Goal: Task Accomplishment & Management: Manage account settings

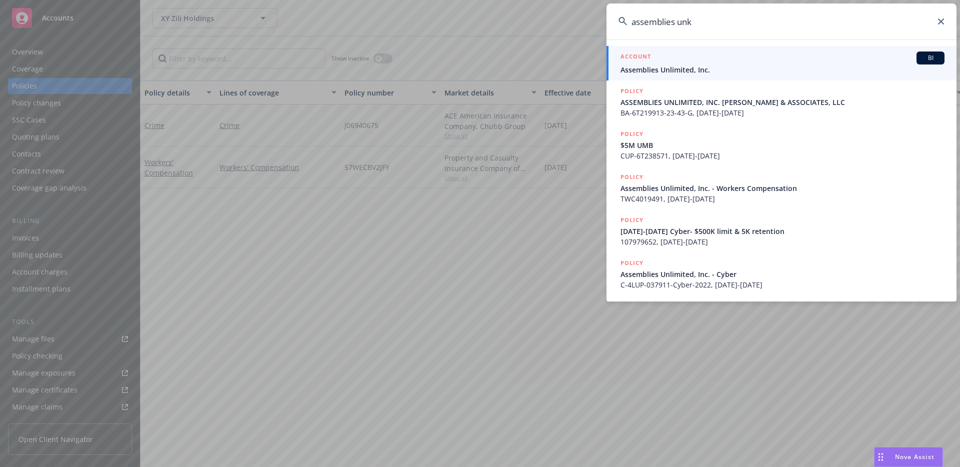
type input "assemblies unk"
click at [646, 62] on h5 "ACCOUNT" at bounding box center [636, 58] width 31 height 12
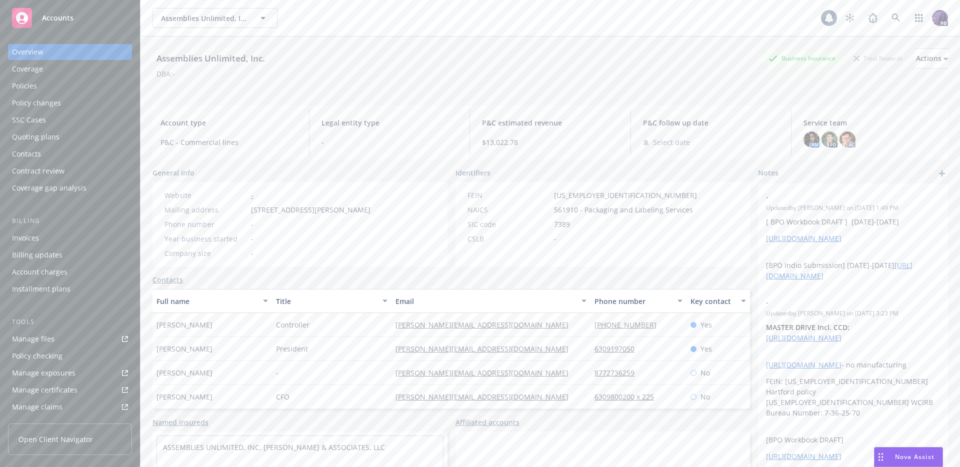
click at [92, 92] on div "Policies" at bounding box center [70, 86] width 116 height 16
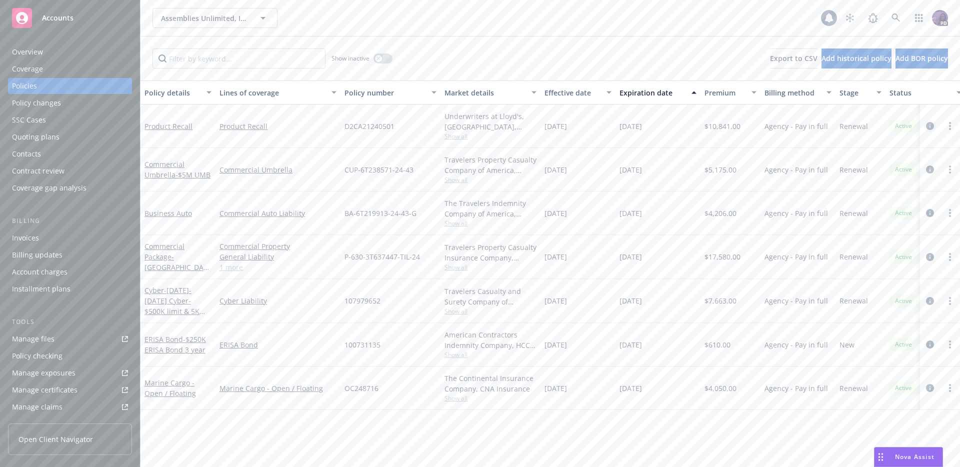
click at [928, 127] on icon "circleInformation" at bounding box center [930, 126] width 8 height 8
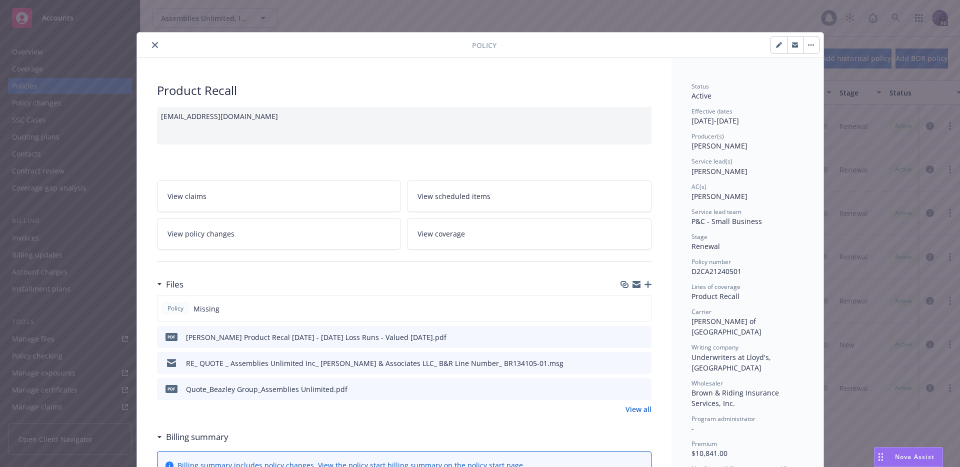
click at [158, 44] on div at bounding box center [306, 45] width 331 height 12
click at [153, 49] on button "close" at bounding box center [155, 45] width 12 height 12
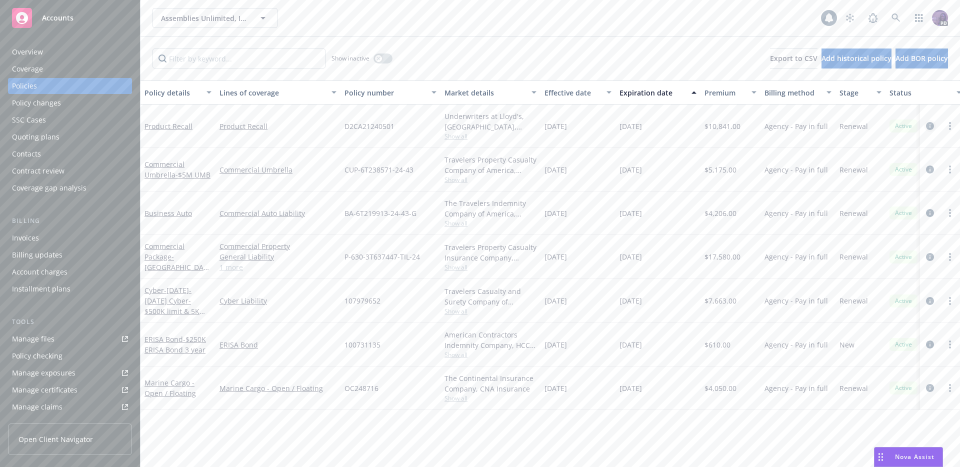
click at [927, 126] on icon "circleInformation" at bounding box center [930, 126] width 8 height 8
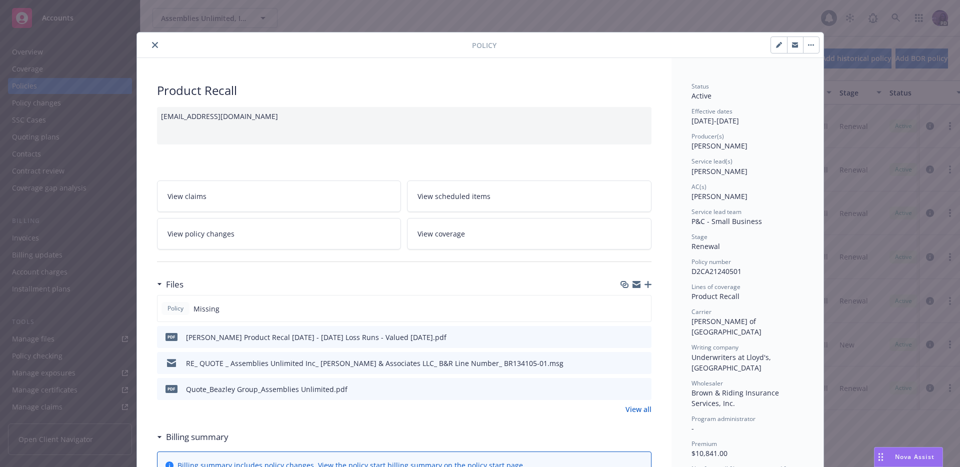
scroll to position [30, 0]
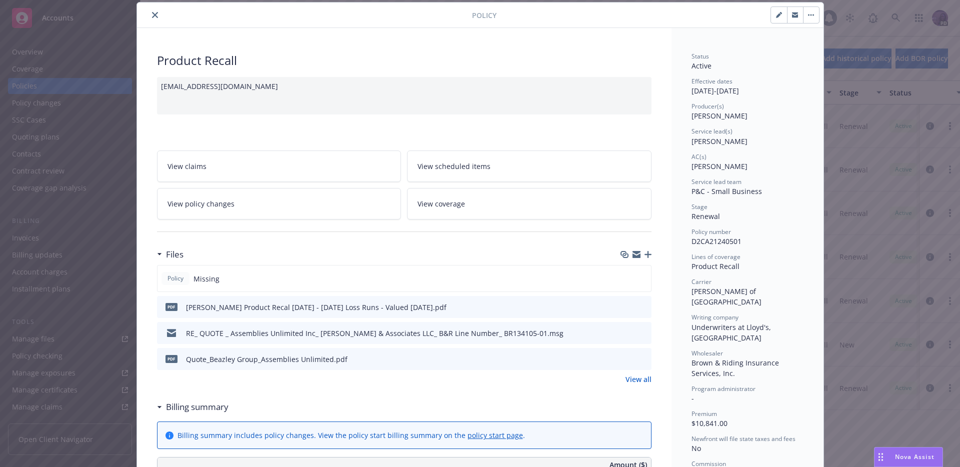
click at [640, 329] on icon "preview file" at bounding box center [642, 332] width 9 height 7
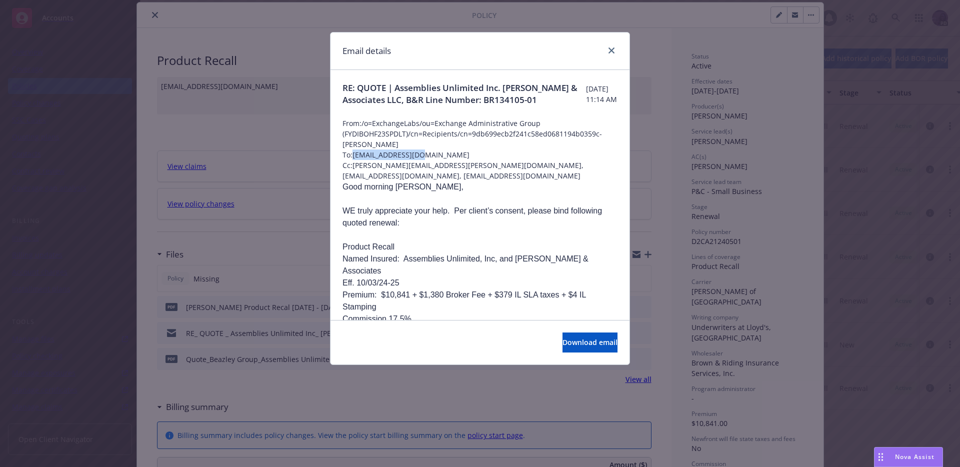
drag, startPoint x: 429, startPoint y: 155, endPoint x: 357, endPoint y: 155, distance: 71.5
click at [357, 155] on span "To: MMisner@brcins.com" at bounding box center [480, 155] width 275 height 11
copy span "MMisner@brcins.com"
click at [613, 51] on icon "close" at bounding box center [612, 51] width 6 height 6
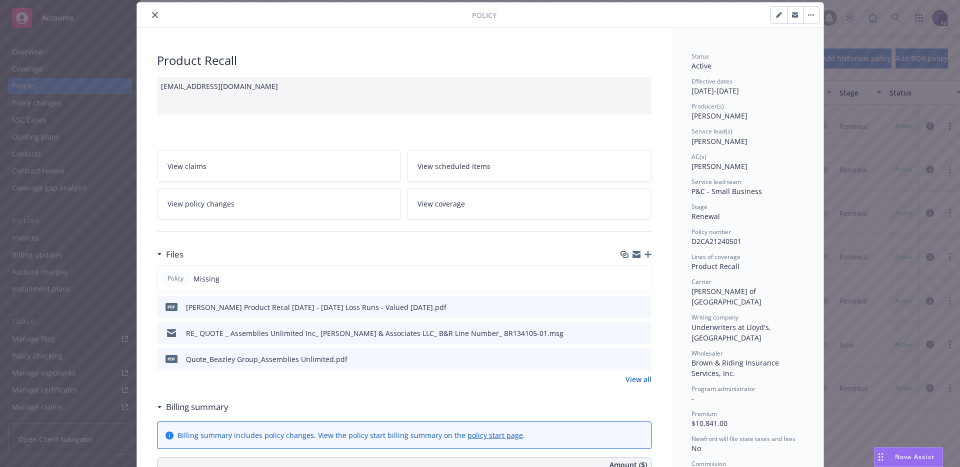
drag, startPoint x: 635, startPoint y: 308, endPoint x: 542, endPoint y: 266, distance: 102.1
click at [542, 266] on div "Policy Missing pdf Lloyd's Product Recal 2020 - 2025 Loss Runs - Valued 2025-07…" at bounding box center [404, 317] width 495 height 105
click at [249, 85] on div "bvandenbroeck@brcins.com" at bounding box center [404, 96] width 495 height 38
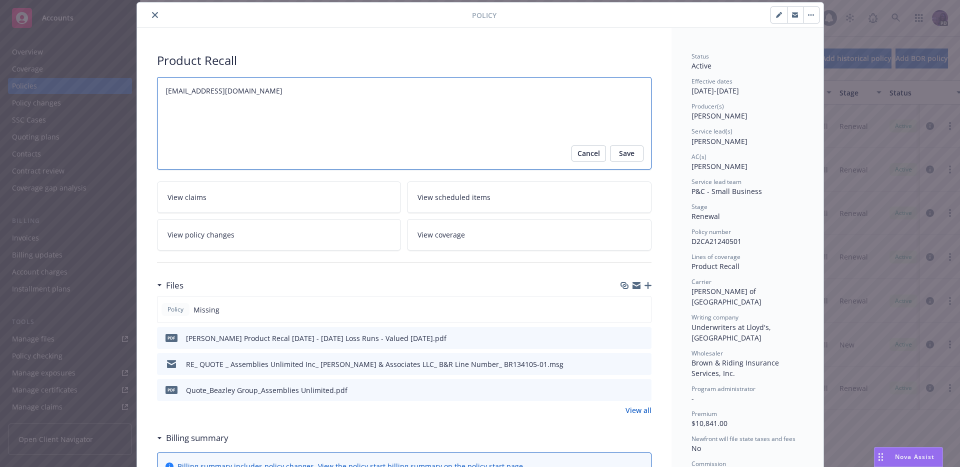
drag, startPoint x: 257, startPoint y: 90, endPoint x: 158, endPoint y: 86, distance: 98.6
click at [158, 86] on textarea "bvandenbroeck@brcins.com" at bounding box center [404, 123] width 495 height 93
click at [152, 23] on div "Policy" at bounding box center [480, 16] width 687 height 26
click at [152, 20] on button "close" at bounding box center [155, 15] width 12 height 12
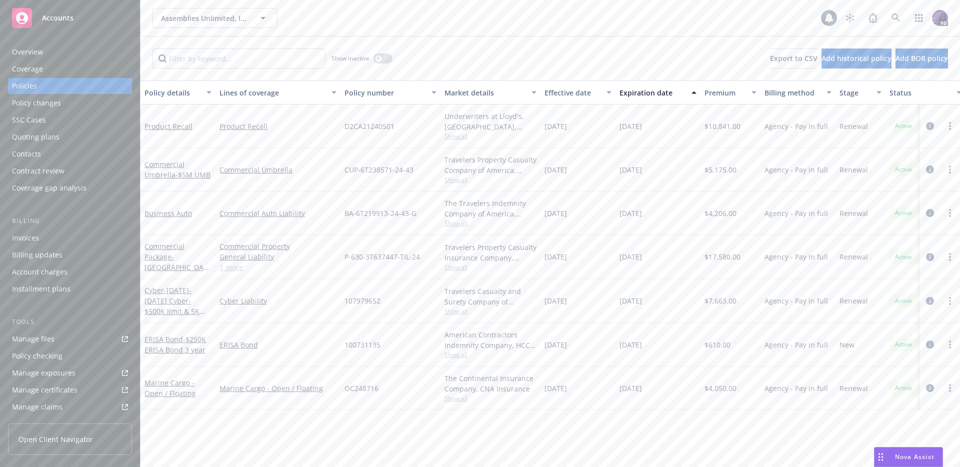
click at [366, 122] on span "D2CA21240501" at bounding box center [370, 126] width 50 height 11
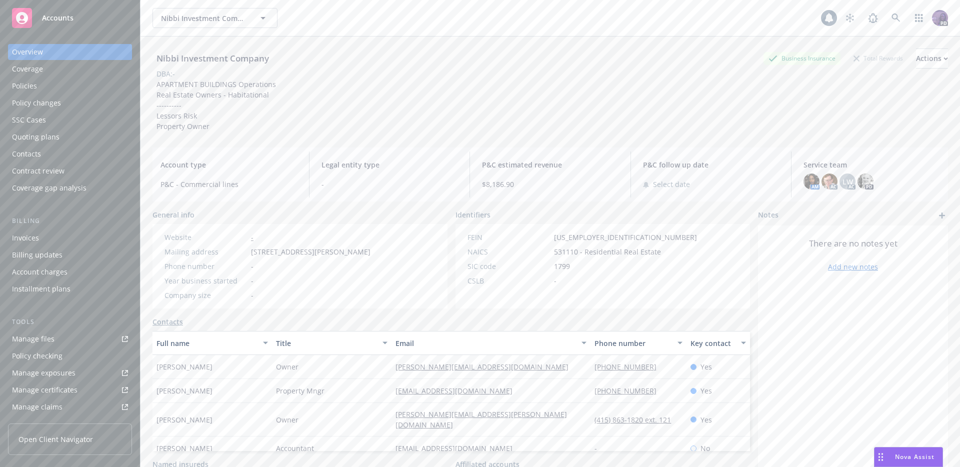
click at [46, 90] on div "Policies" at bounding box center [70, 86] width 116 height 16
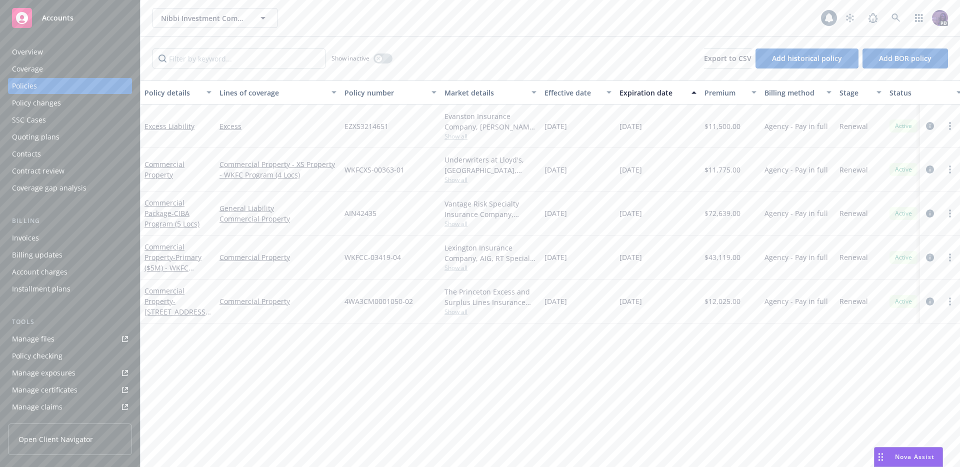
click at [48, 149] on div "Contacts" at bounding box center [70, 154] width 116 height 16
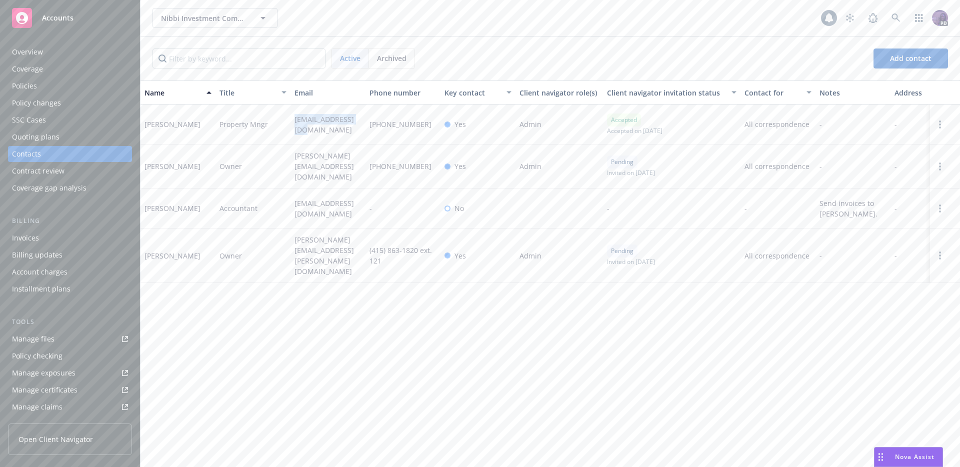
drag, startPoint x: 315, startPoint y: 135, endPoint x: 285, endPoint y: 121, distance: 33.3
click at [285, 121] on div "Dominic Alioto Property Mngr dominica@nibbi.com (415) 287-1552 Yes Admin Accept…" at bounding box center [551, 125] width 820 height 40
copy div "dominica@nibbi.com"
click at [95, 47] on div "Overview" at bounding box center [70, 52] width 116 height 16
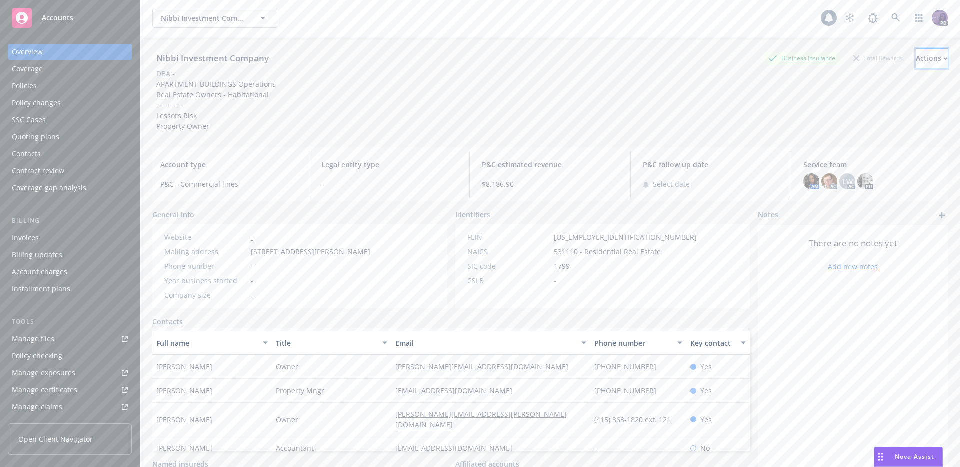
click at [939, 60] on button "Actions" at bounding box center [932, 59] width 32 height 20
click at [862, 121] on link "Copy logging email" at bounding box center [866, 126] width 164 height 20
click at [916, 55] on div "Actions" at bounding box center [932, 58] width 32 height 19
click at [867, 121] on link "Copy logging email" at bounding box center [866, 126] width 164 height 20
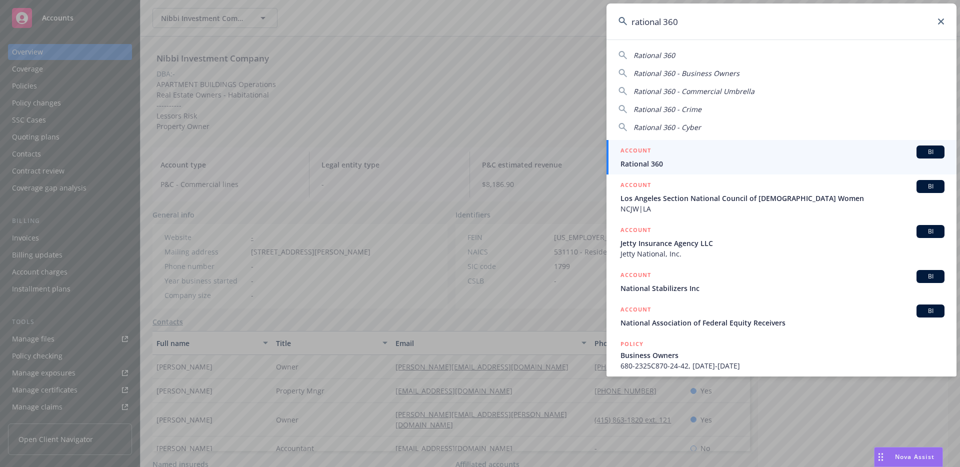
type input "rational 360"
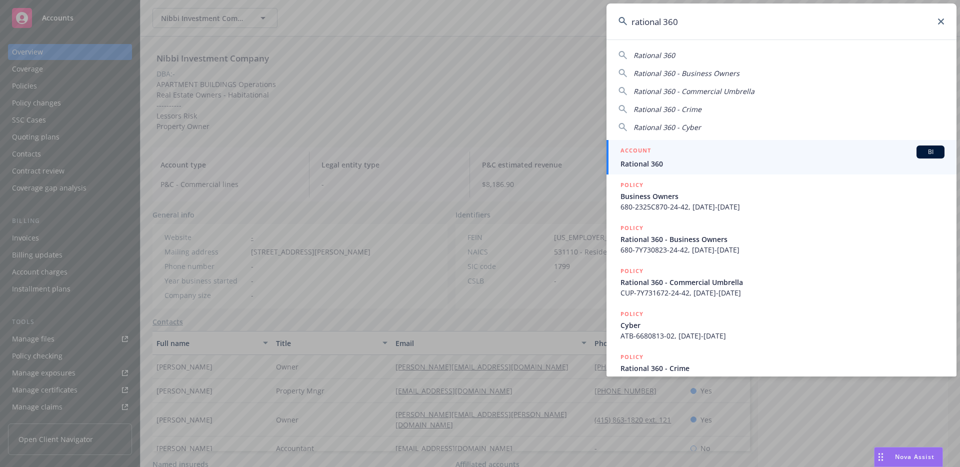
click at [662, 149] on div "ACCOUNT BI" at bounding box center [783, 152] width 324 height 13
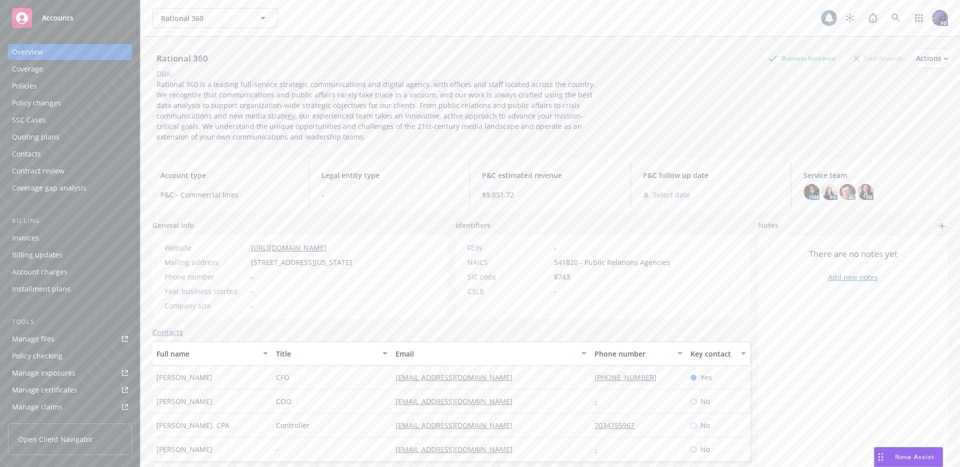
click at [48, 82] on div "Policies" at bounding box center [70, 86] width 116 height 16
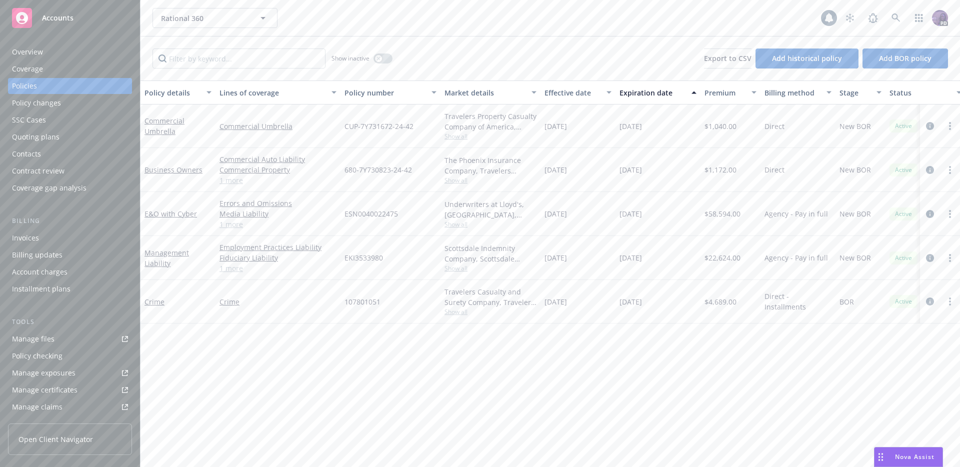
click at [367, 17] on div "Rational 360 Rational 360" at bounding box center [487, 18] width 669 height 20
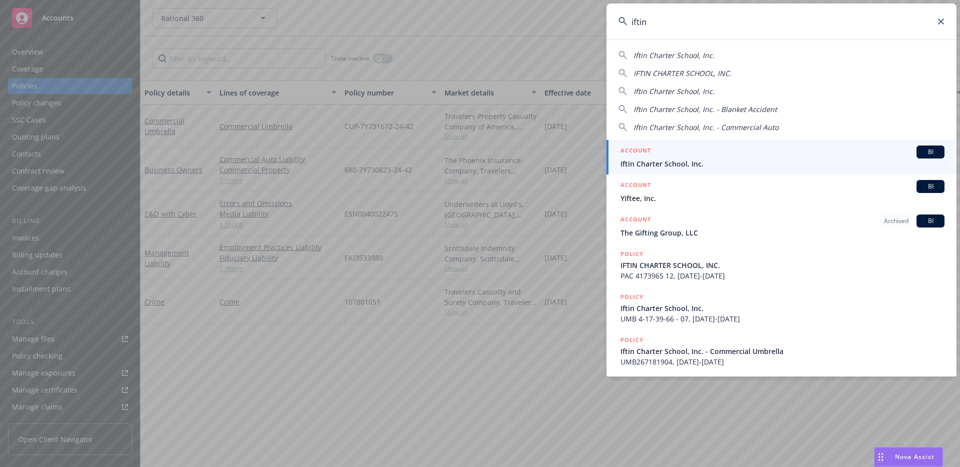
type input "iftin"
click at [697, 154] on div "ACCOUNT BI" at bounding box center [783, 152] width 324 height 13
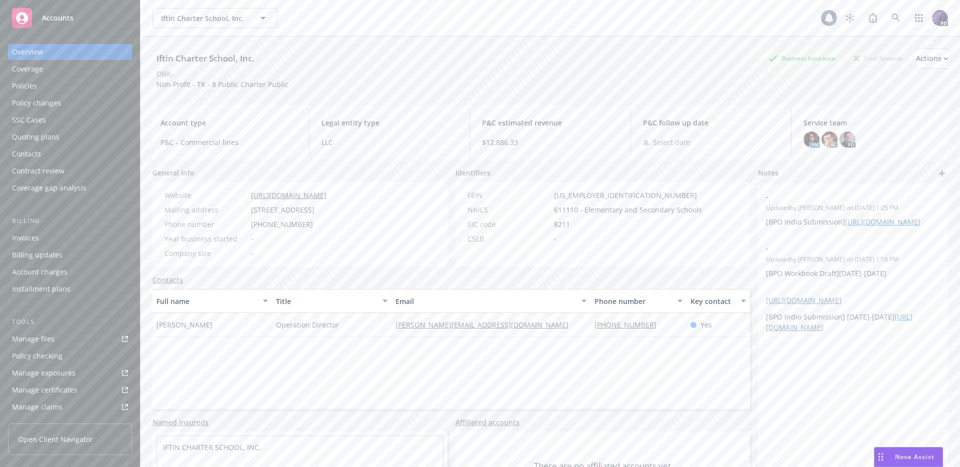
click at [50, 84] on div "Policies" at bounding box center [70, 86] width 116 height 16
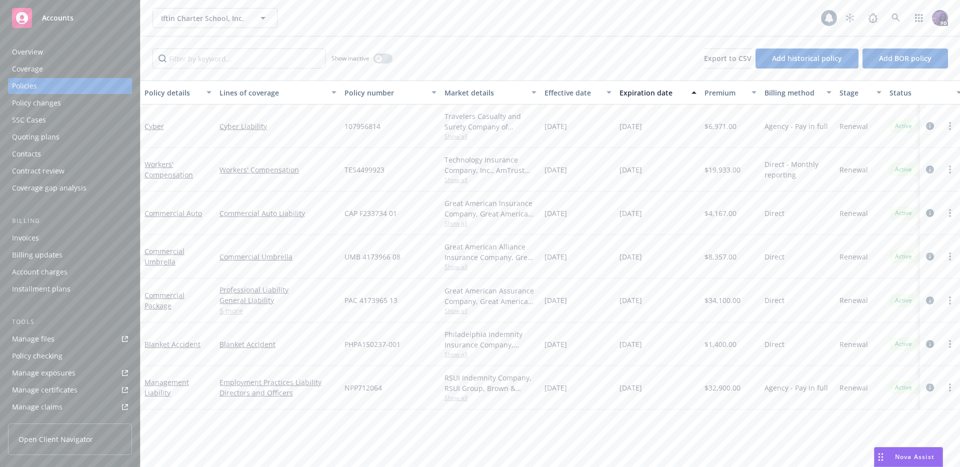
click at [225, 315] on link "5 more" at bounding box center [278, 311] width 117 height 11
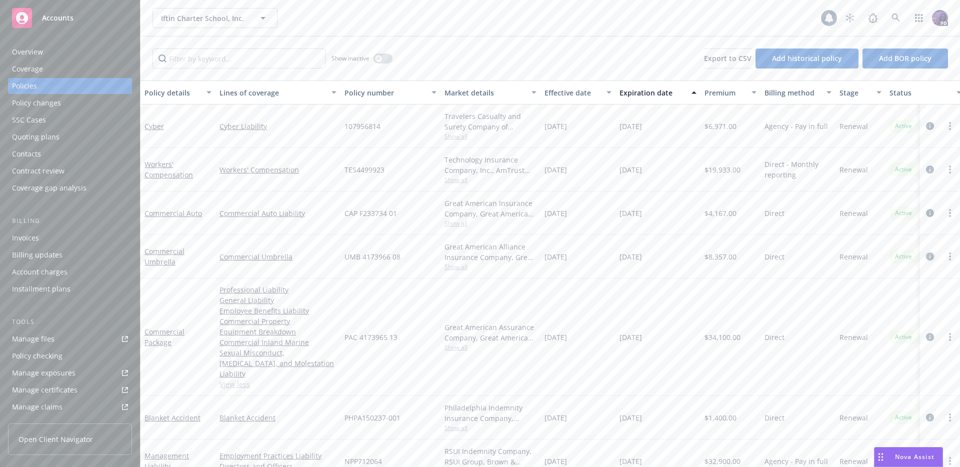
click at [926, 255] on icon "circleInformation" at bounding box center [930, 257] width 8 height 8
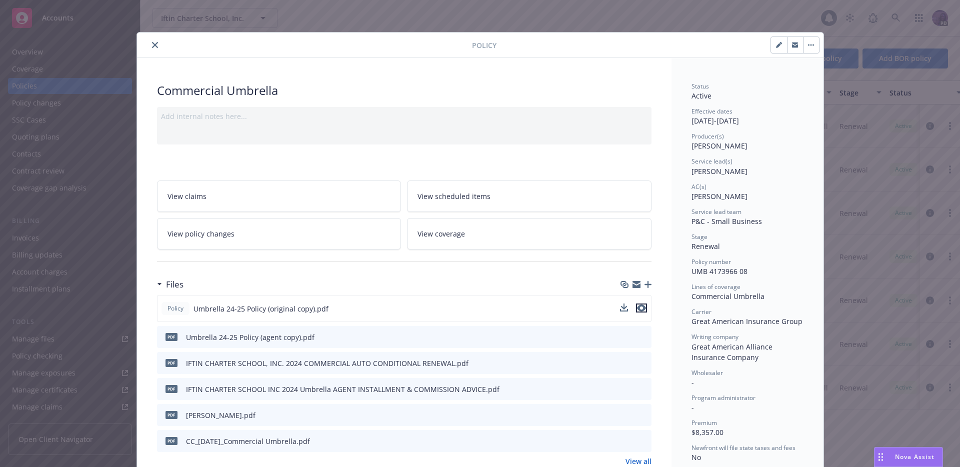
click at [642, 306] on icon "preview file" at bounding box center [641, 308] width 9 height 7
click at [152, 41] on button "close" at bounding box center [155, 45] width 12 height 12
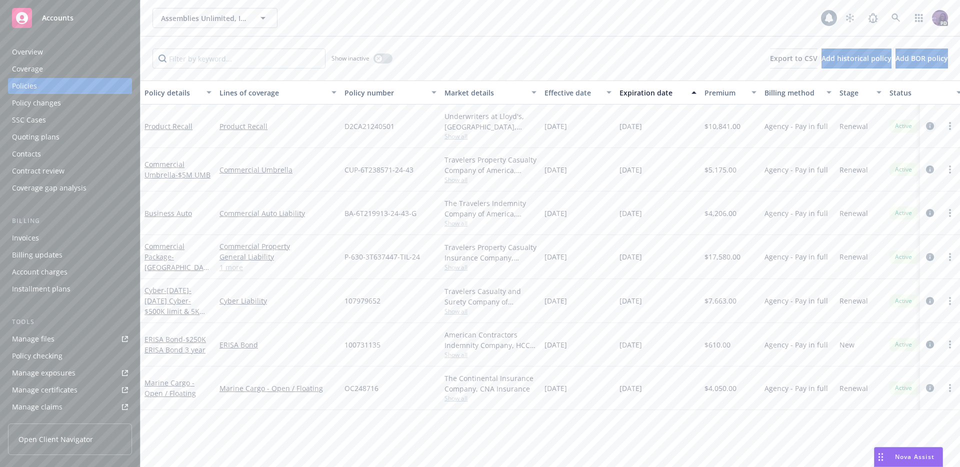
click at [930, 125] on icon "circleInformation" at bounding box center [930, 126] width 8 height 8
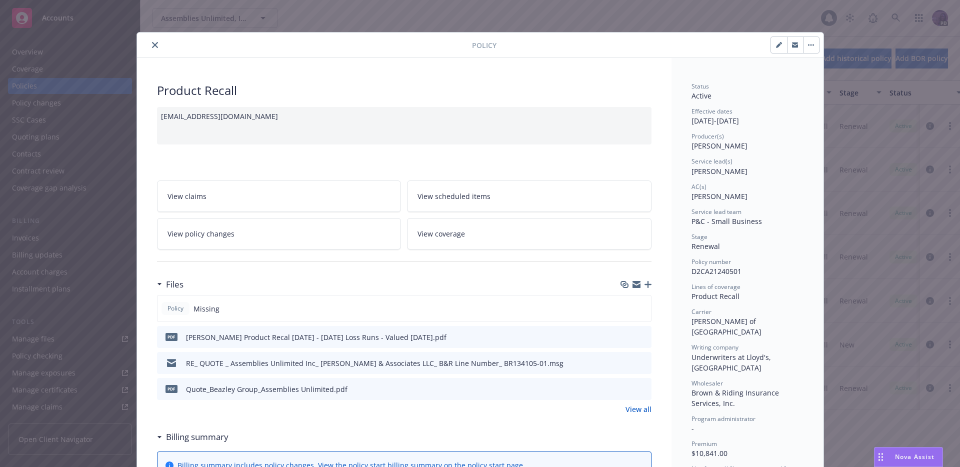
click at [626, 316] on div "Policy Missing" at bounding box center [404, 308] width 495 height 27
click at [645, 286] on icon "button" at bounding box center [648, 284] width 7 height 7
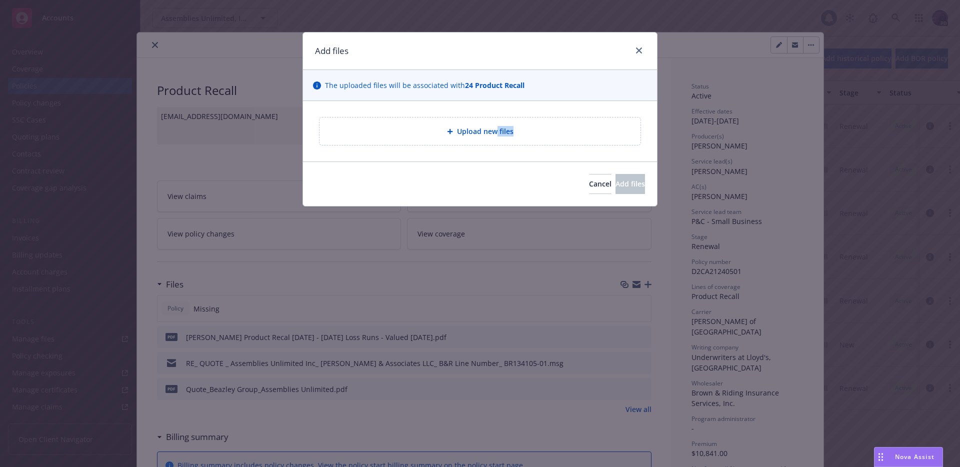
click at [495, 137] on div "Upload new files" at bounding box center [480, 132] width 305 height 12
type textarea "x"
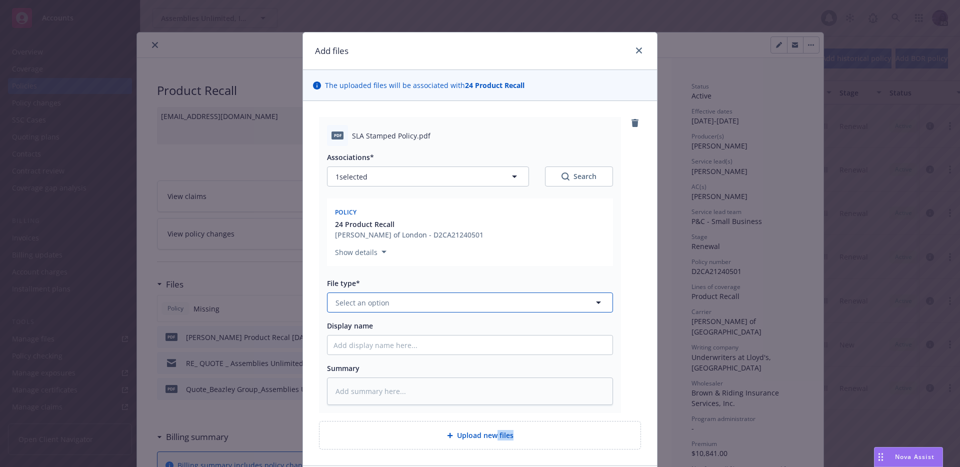
click at [377, 304] on span "Select an option" at bounding box center [363, 303] width 54 height 11
type input "pol"
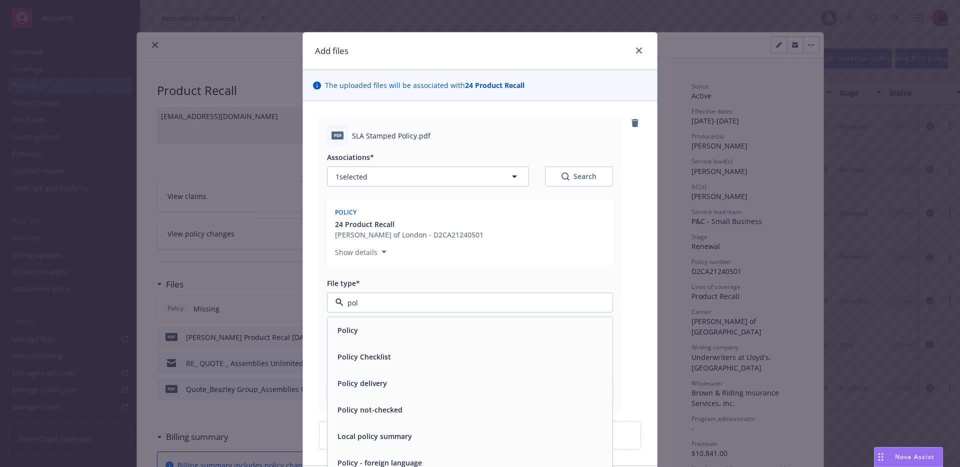
click at [354, 333] on div "Policy" at bounding box center [347, 330] width 27 height 15
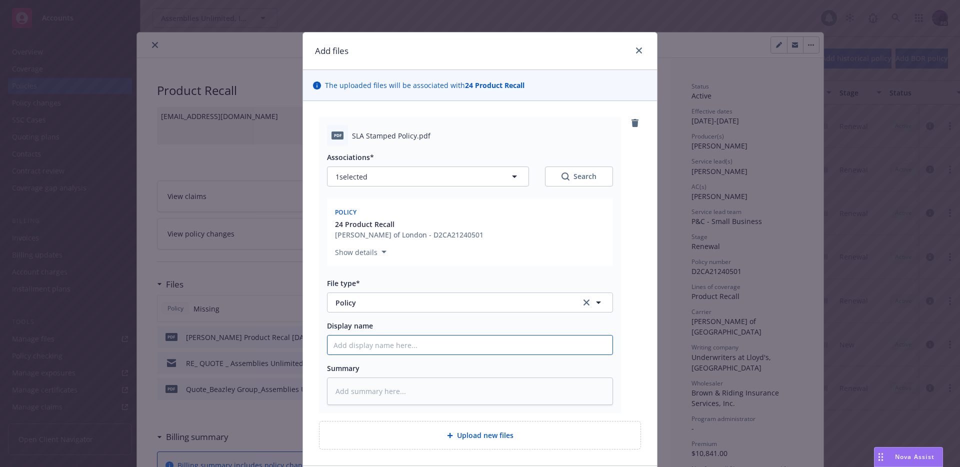
click at [356, 340] on input "Display name" at bounding box center [470, 345] width 285 height 19
type textarea "x"
type input "2"
type textarea "x"
type input "25"
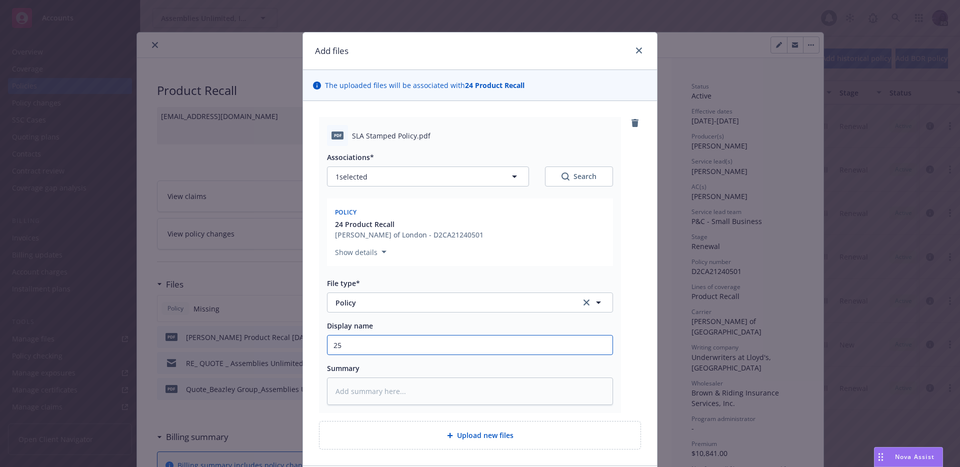
type textarea "x"
type input "25/"
type textarea "x"
type input "25/2"
type textarea "x"
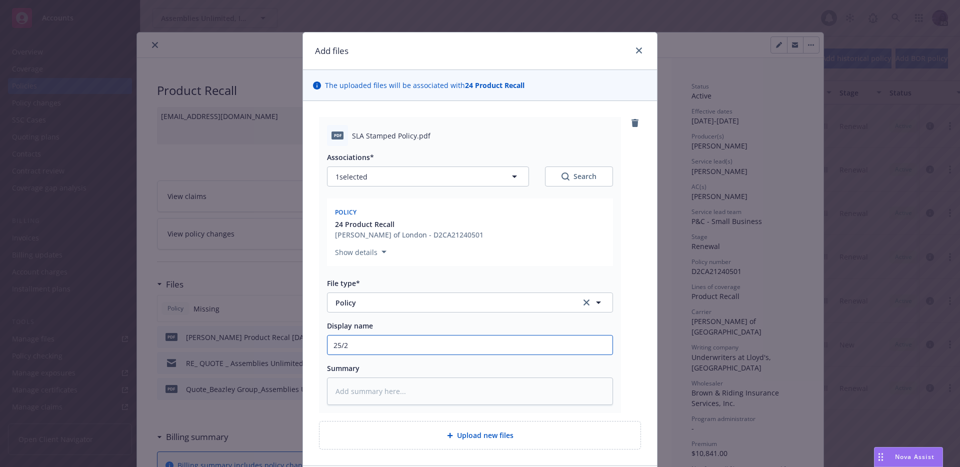
type input "25/26"
type textarea "x"
type input "25/26"
type textarea "x"
type input "25/26 P"
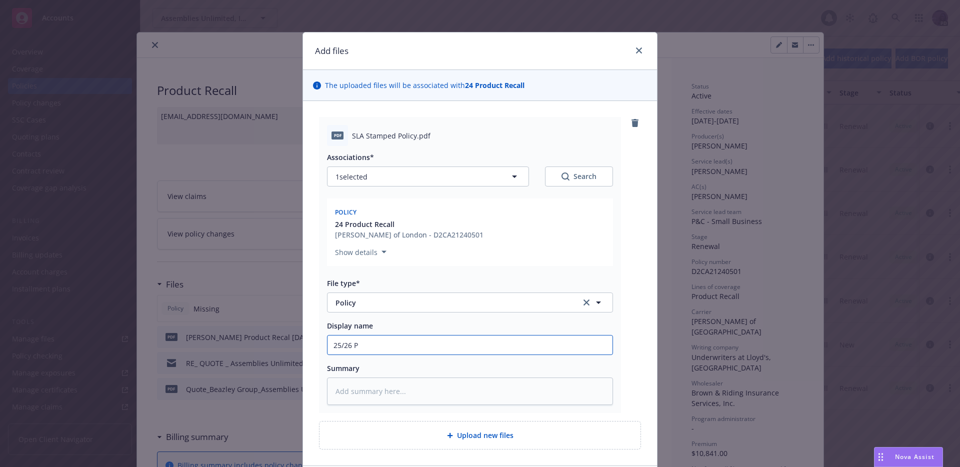
type textarea "x"
type input "25/26"
type textarea "x"
type input "25/26"
type textarea "x"
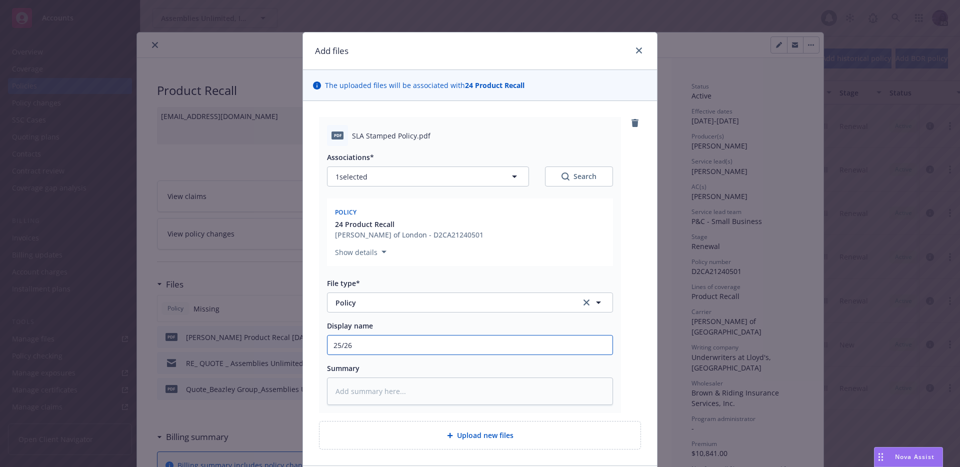
type input "25/2"
type textarea "x"
type input "25/"
type textarea "x"
type input "25"
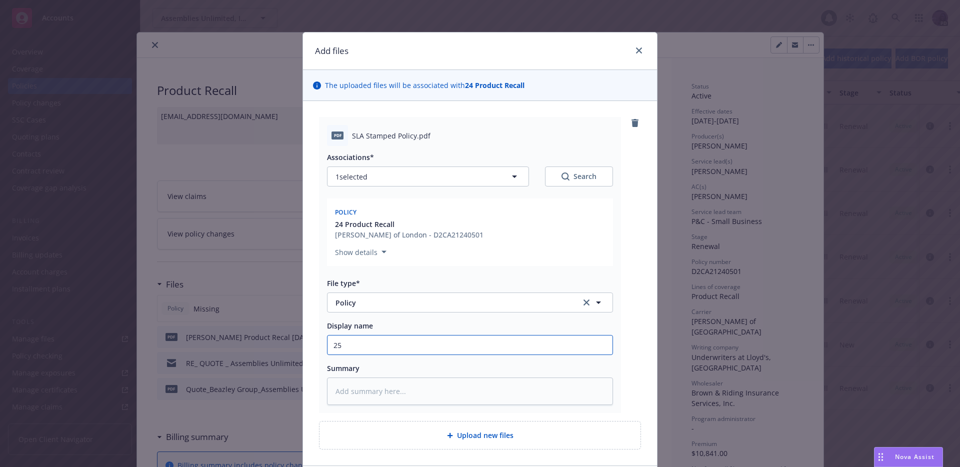
type textarea "x"
type input "2"
type textarea "x"
type input "2"
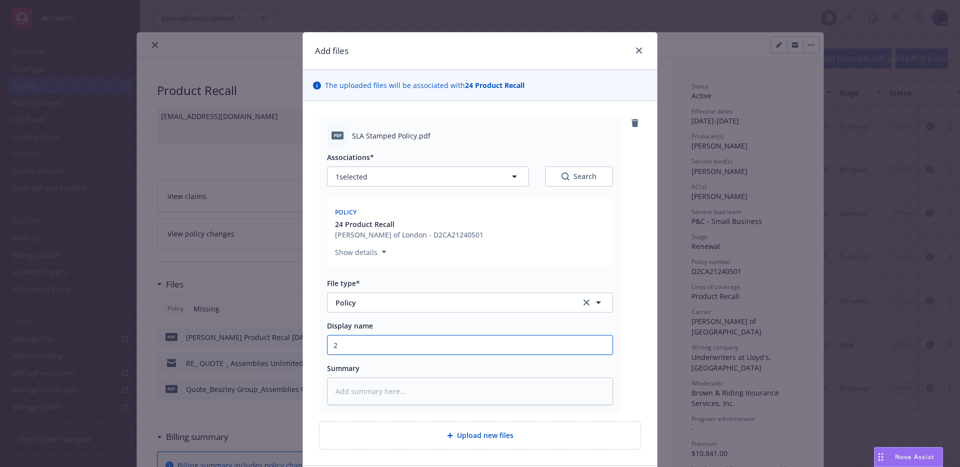
type textarea "x"
type input "24"
type textarea "x"
type input "24-"
type textarea "x"
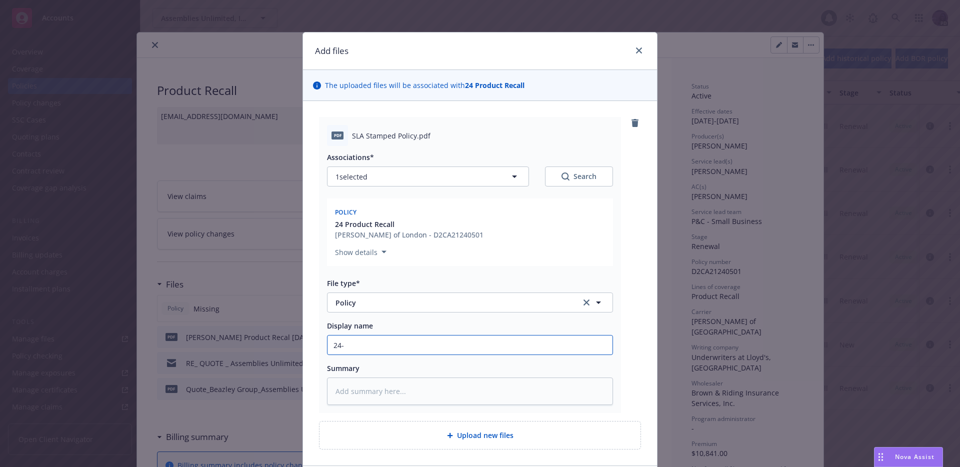
type input "24-2"
type textarea "x"
type input "24-25"
type textarea "x"
type input "24-25"
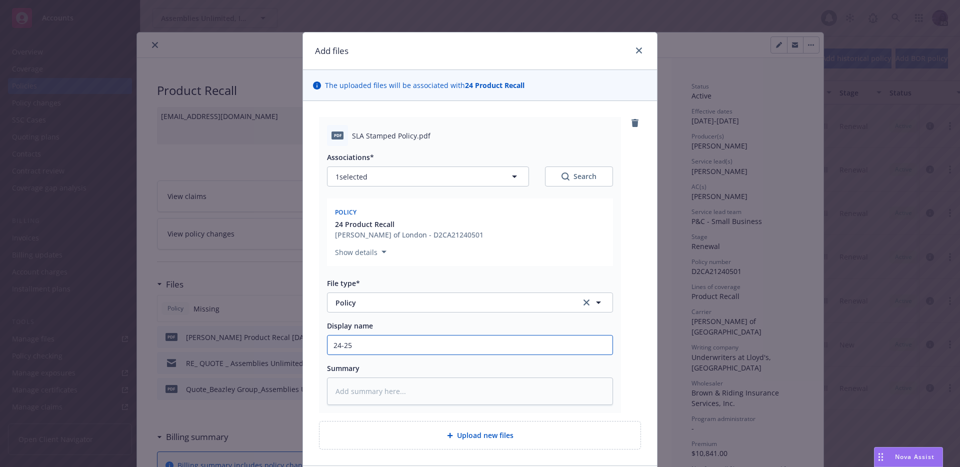
type textarea "x"
type input "24-25 P"
type textarea "x"
type input "24-25 Pr"
type textarea "x"
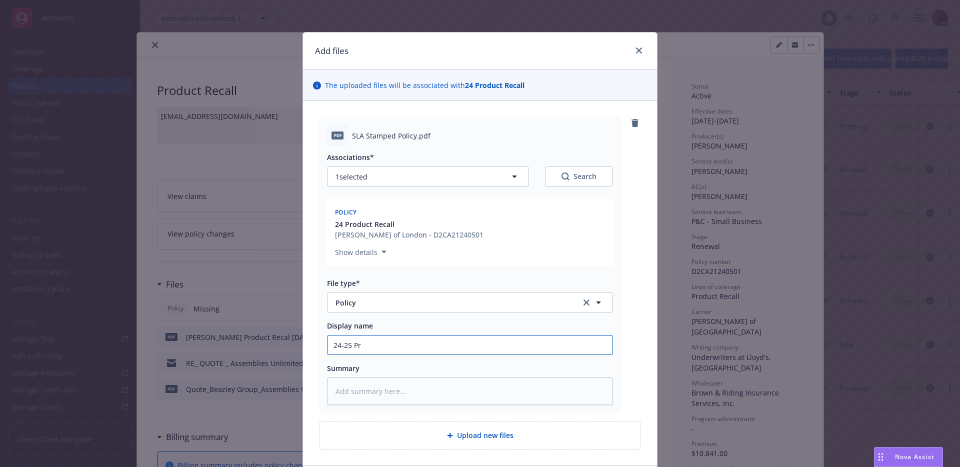
type input "24-25 Pro"
type textarea "x"
type input "24-25 Prod"
type textarea "x"
type input "24-25 Produ"
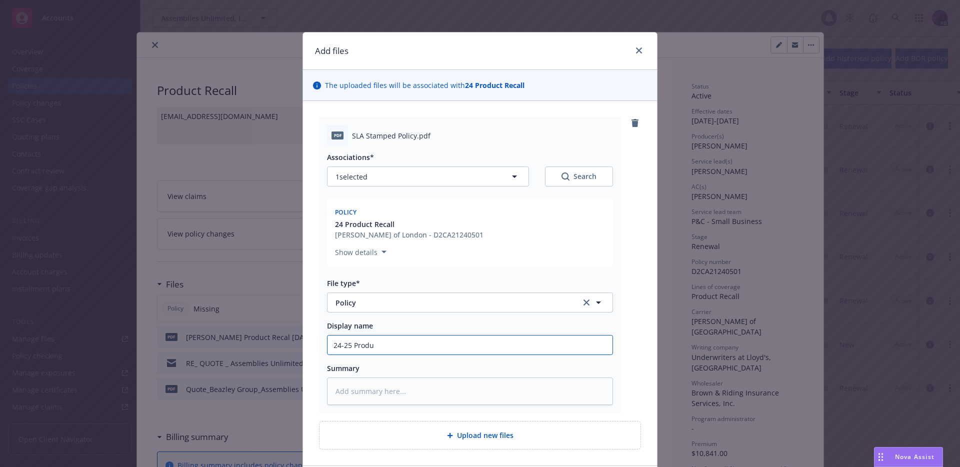
type textarea "x"
type input "24-25 Produc"
type textarea "x"
type input "24-25 Product"
type textarea "x"
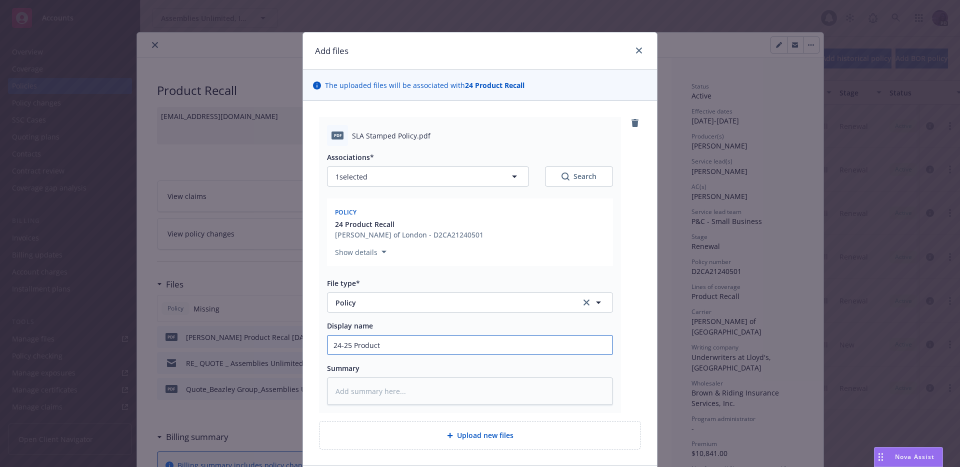
type input "24-25 Product"
type textarea "x"
type input "24-25 Product R"
type textarea "x"
type input "24-25 Product Re"
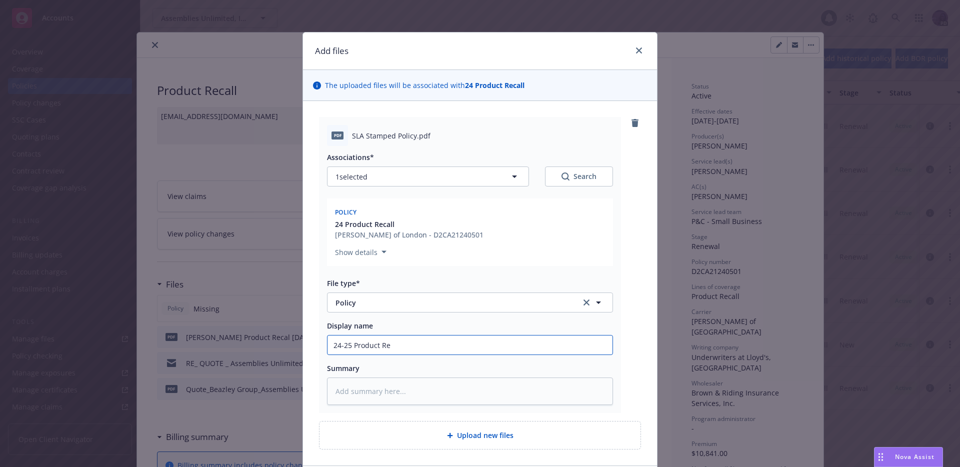
type textarea "x"
type input "24-25 Product Rec"
type textarea "x"
type input "24-25 Product Reca"
type textarea "x"
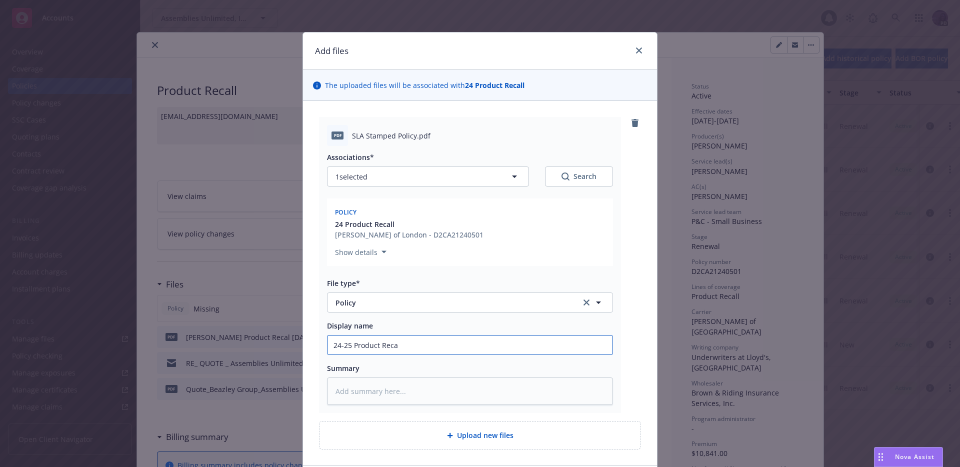
type input "24-25 Product Recal"
type textarea "x"
type input "24-25 Product Recall"
type textarea "x"
type input "24-25 Product Recalll"
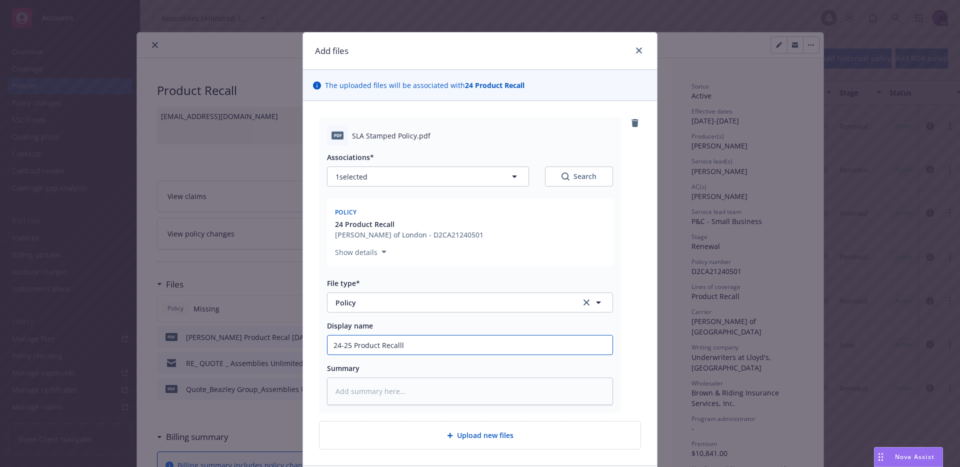
type textarea "x"
type input "24-25 Product Recalll"
type textarea "x"
type input "24-25 Product Recalll P"
type textarea "x"
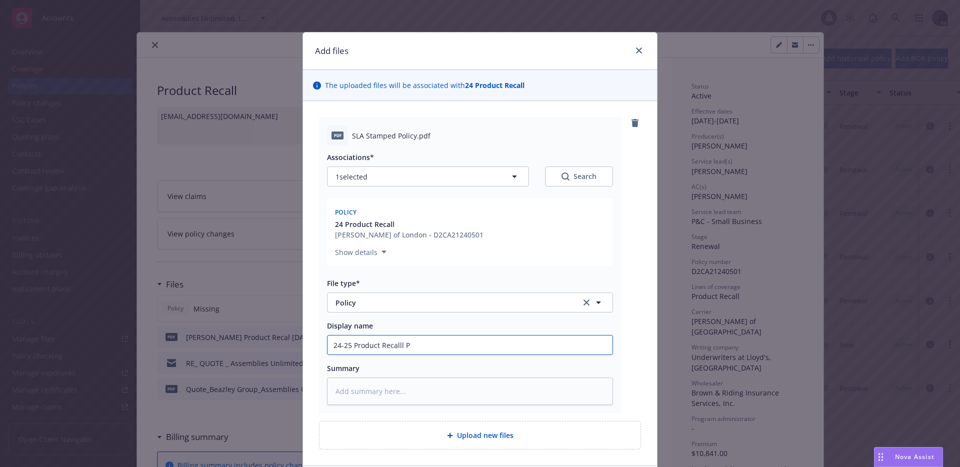
type input "24-25 Product Recalll"
type textarea "x"
type input "24-25 Product Recalll"
type textarea "x"
type input "24-25 Product Recall"
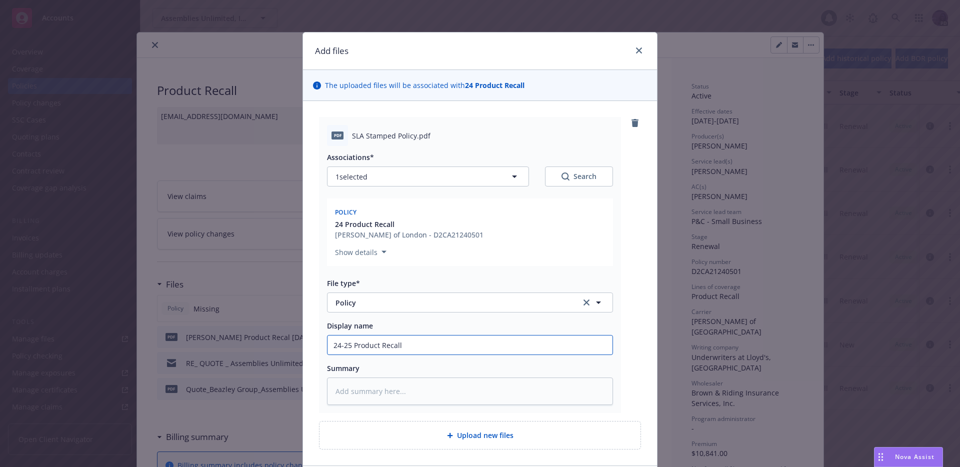
type textarea "x"
type input "24-25 Product Recall"
type textarea "x"
type input "24-25 Product Recall P"
type textarea "x"
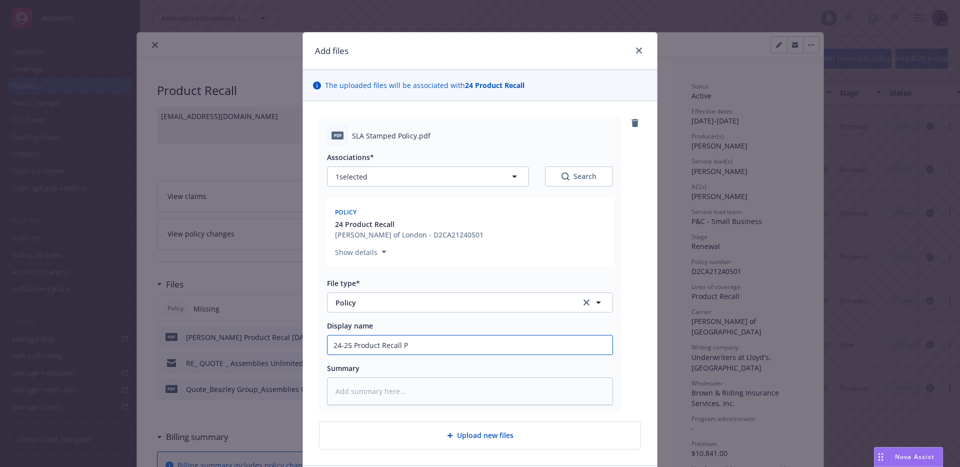
type input "24-25 Product Recall Po"
type textarea "x"
type input "24-25 Product Recall Pol"
type textarea "x"
type input "24-25 Product Recall Poli"
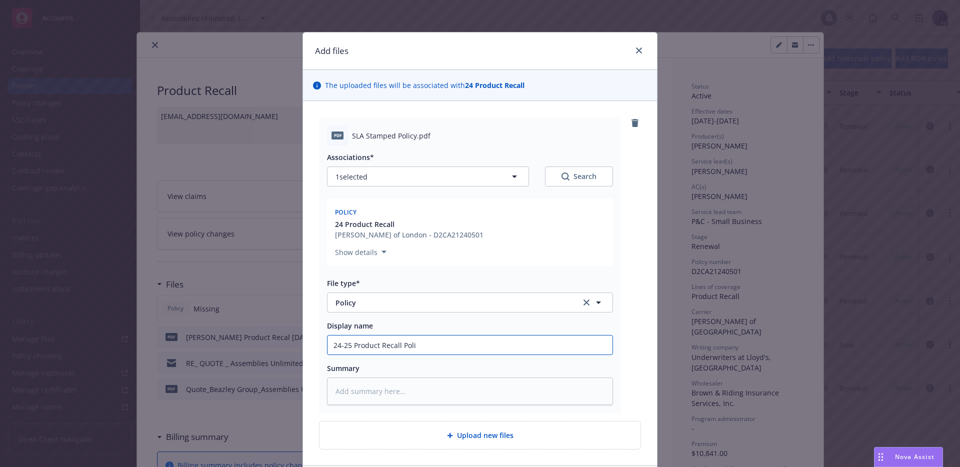
type textarea "x"
type input "24-25 Product Recall Polic"
type textarea "x"
type input "24-25 Product Recall Policy"
type textarea "x"
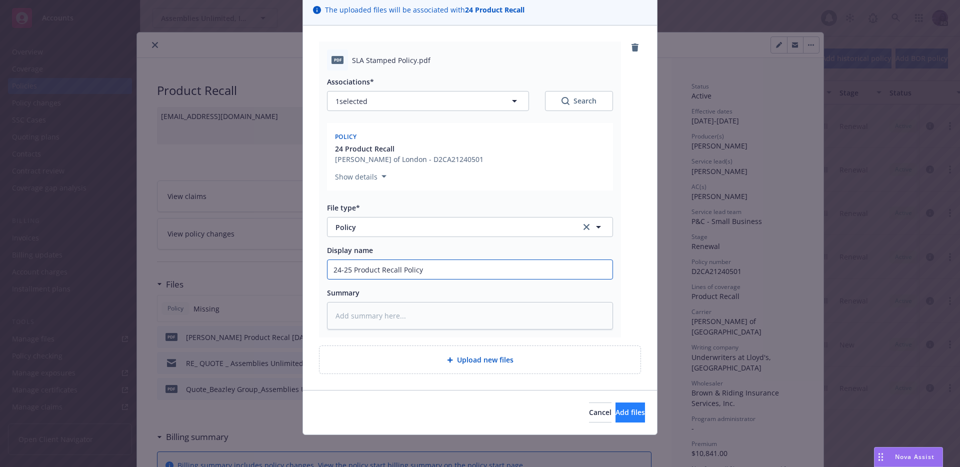
type input "24-25 Product Recall Policy"
click at [616, 411] on span "Add files" at bounding box center [631, 413] width 30 height 10
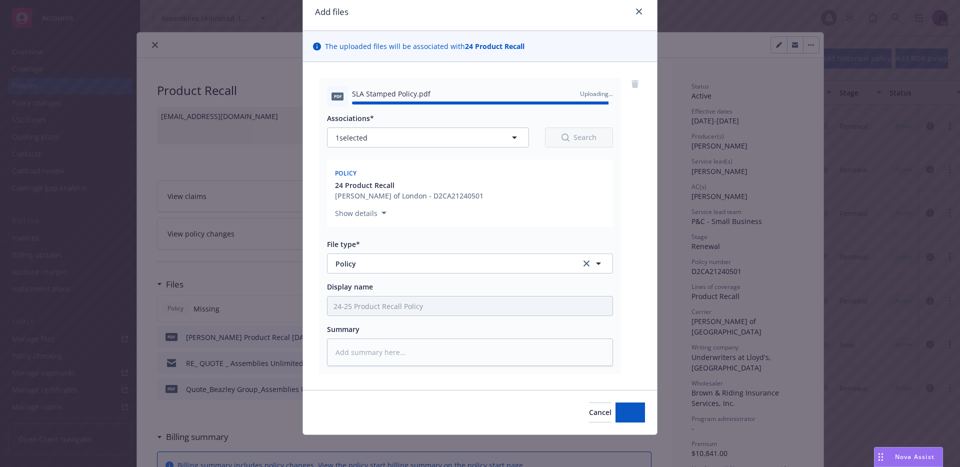
type textarea "x"
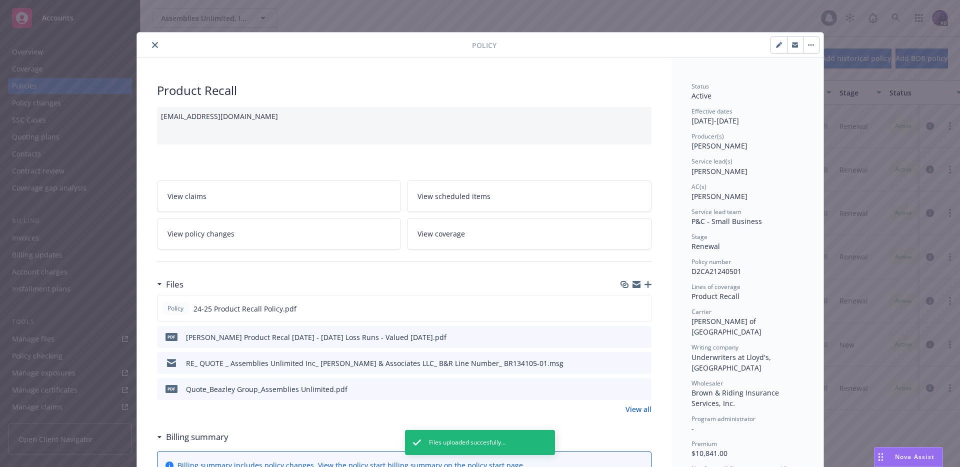
click at [152, 50] on button "close" at bounding box center [155, 45] width 12 height 12
